Goal: Browse casually

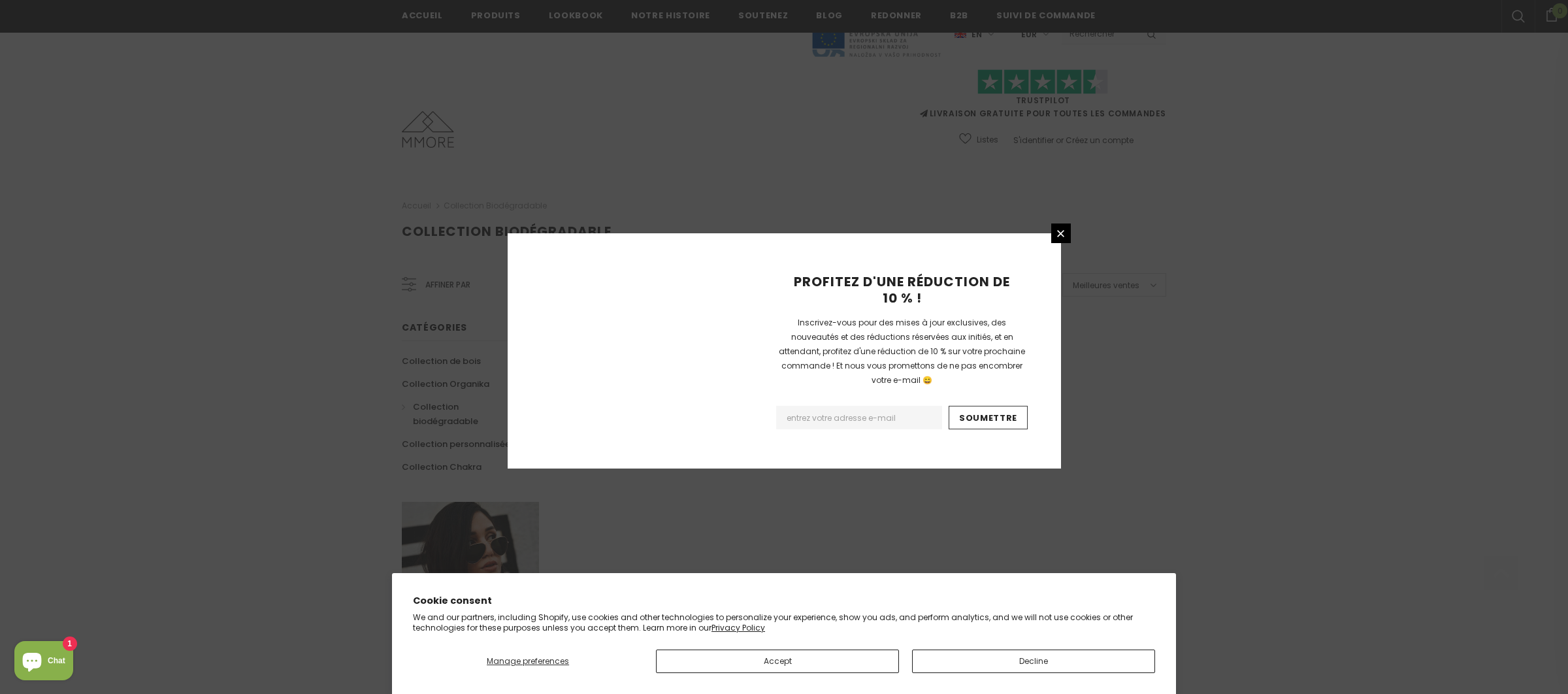
scroll to position [677, 0]
